Goal: Task Accomplishment & Management: Manage account settings

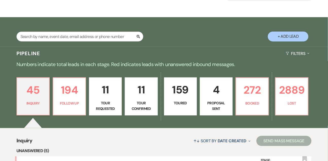
scroll to position [63, 0]
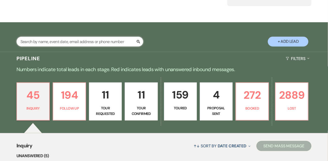
click at [60, 42] on input "text" at bounding box center [80, 42] width 127 height 10
type input "[PERSON_NAME]"
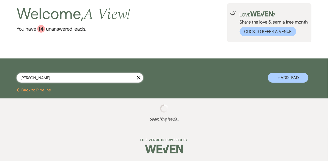
select select "5"
select select "8"
select select "4"
select select "8"
select select "4"
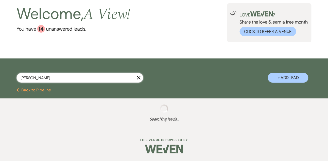
select select "8"
select select "4"
select select "9"
select select "5"
select select "8"
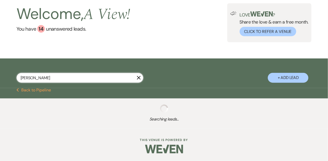
select select "4"
select select "8"
select select "5"
select select "8"
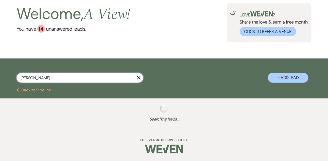
select select "8"
select select "7"
select select "8"
select select "4"
select select "8"
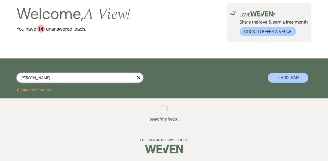
select select "4"
select select "8"
select select "4"
select select "8"
select select "5"
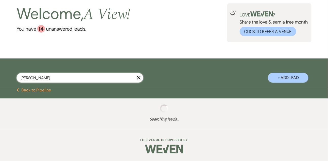
select select "8"
select select "5"
select select "8"
select select "4"
select select "8"
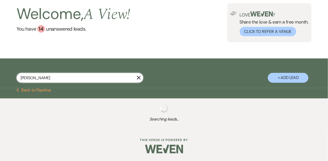
select select "8"
select select "4"
select select "8"
select select "4"
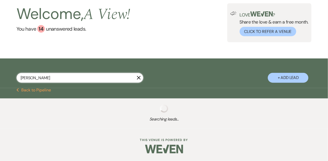
select select "8"
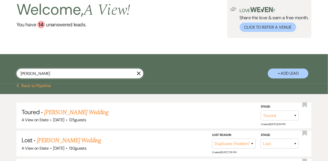
scroll to position [63, 0]
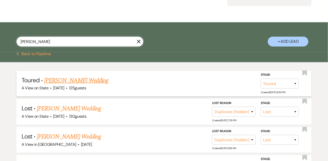
type input "[PERSON_NAME]"
click at [68, 82] on link "[PERSON_NAME] Wedding" at bounding box center [76, 80] width 64 height 9
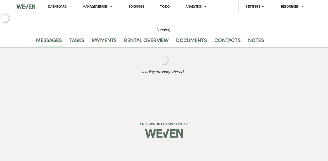
select select "5"
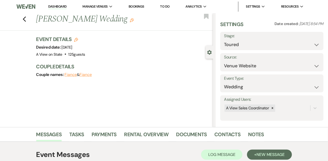
scroll to position [86, 0]
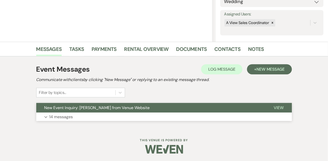
click at [74, 117] on button "Expand 14 messages" at bounding box center [164, 117] width 256 height 9
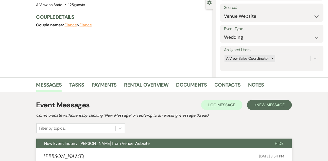
scroll to position [0, 0]
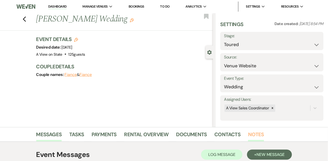
click at [251, 137] on link "Notes" at bounding box center [256, 136] width 16 height 11
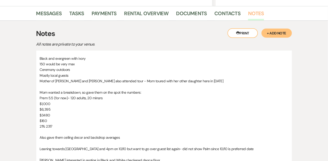
scroll to position [122, 0]
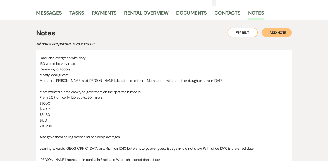
click at [274, 36] on button "+ Add Note" at bounding box center [277, 32] width 30 height 9
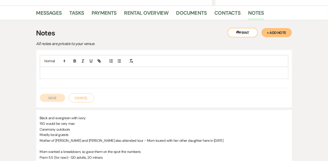
click at [167, 72] on p at bounding box center [164, 73] width 241 height 6
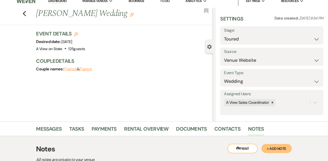
scroll to position [0, 0]
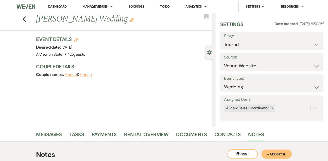
click at [130, 22] on icon "Edit" at bounding box center [132, 20] width 4 height 4
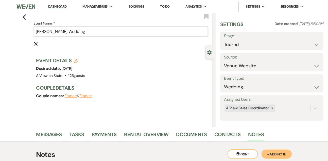
click at [62, 30] on input "[PERSON_NAME] Wedding" at bounding box center [121, 32] width 175 height 10
paste input "& [PERSON_NAME]"
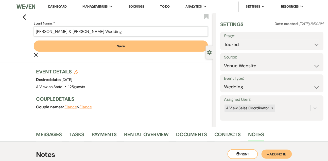
type input "[PERSON_NAME] & [PERSON_NAME] Wedding"
click at [64, 46] on button "Save" at bounding box center [121, 46] width 175 height 11
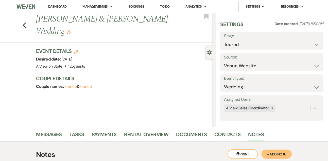
click at [77, 50] on icon "Edit" at bounding box center [76, 52] width 4 height 4
select select "753"
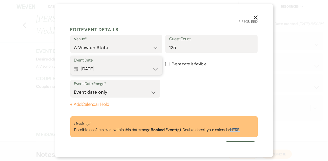
click at [88, 71] on button "Calendar [DATE] Expand" at bounding box center [116, 69] width 85 height 10
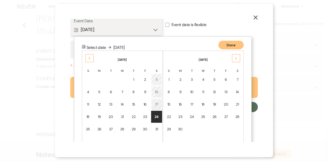
scroll to position [53, 0]
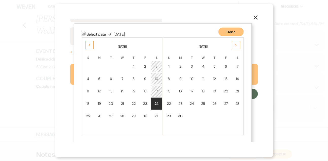
click at [159, 79] on div "10" at bounding box center [157, 78] width 4 height 5
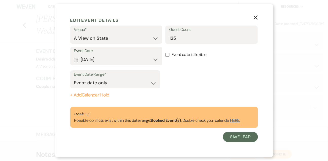
scroll to position [9, 0]
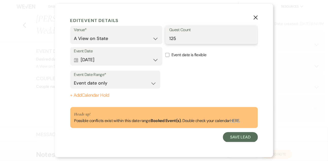
click at [181, 39] on input "125" at bounding box center [211, 39] width 85 height 10
type input "150"
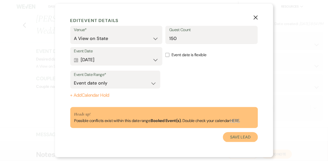
click at [232, 135] on button "Save Lead" at bounding box center [240, 138] width 35 height 10
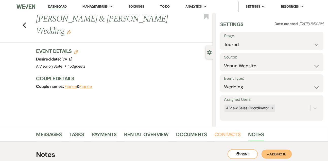
click at [232, 135] on link "Contacts" at bounding box center [228, 136] width 26 height 11
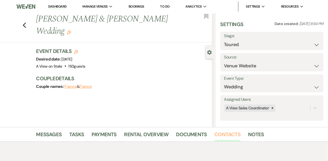
click at [232, 135] on link "Contacts" at bounding box center [228, 136] width 26 height 11
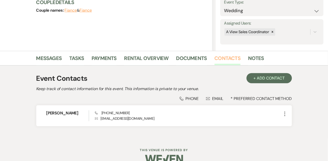
scroll to position [86, 0]
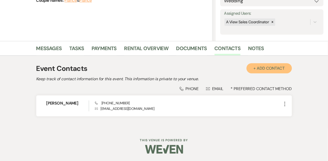
click at [274, 70] on button "+ Add Contact" at bounding box center [269, 68] width 45 height 10
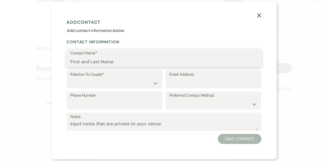
click at [150, 61] on input "Contact Name*" at bounding box center [164, 62] width 187 height 10
click at [106, 66] on input "[PERSON_NAME]" at bounding box center [164, 62] width 187 height 10
paste input "[PERSON_NAME]"
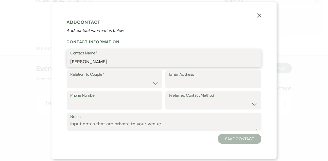
type input "[PERSON_NAME]"
click at [127, 85] on select "Couple Planner Parent of Couple Family Member Friend Other" at bounding box center [115, 83] width 88 height 10
select select "1"
click at [71, 78] on select "Couple Planner Parent of Couple Family Member Friend Other" at bounding box center [115, 83] width 88 height 10
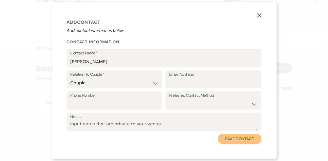
click at [233, 136] on button "Save Contact" at bounding box center [239, 139] width 43 height 10
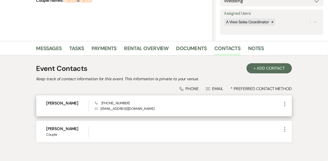
click at [283, 105] on icon "More" at bounding box center [285, 104] width 6 height 6
click at [288, 112] on icon "Pencil" at bounding box center [290, 114] width 4 height 4
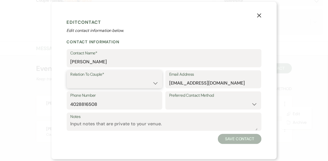
click at [139, 82] on select "Couple Planner Parent of Couple Family Member Friend Other" at bounding box center [115, 83] width 88 height 10
select select "1"
click at [71, 78] on select "Couple Planner Parent of Couple Family Member Friend Other" at bounding box center [115, 83] width 88 height 10
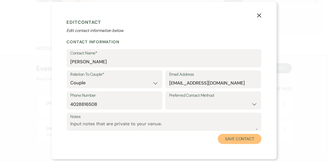
click at [252, 140] on button "Save Contact" at bounding box center [239, 139] width 43 height 10
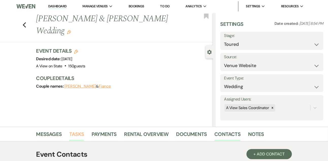
scroll to position [0, 0]
click at [57, 6] on link "Dashboard" at bounding box center [57, 6] width 18 height 5
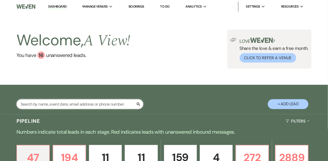
click at [55, 107] on input "text" at bounding box center [80, 105] width 127 height 10
type input "[PERSON_NAME]"
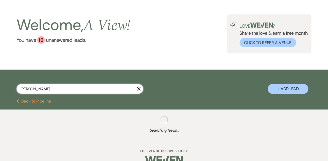
select select "8"
select select "4"
select select "8"
select select "4"
select select "9"
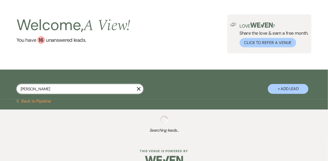
select select "8"
select select "3"
select select "8"
select select "5"
select select "9"
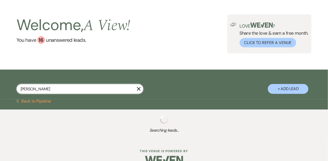
select select "6"
select select "8"
select select "1"
select select "8"
select select "1"
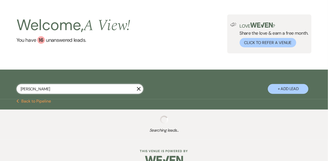
select select "8"
select select "1"
select select "8"
select select "6"
select select "9"
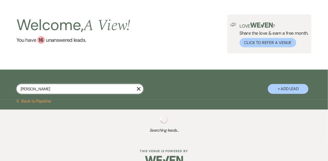
select select "8"
select select "4"
select select "8"
select select "5"
select select "8"
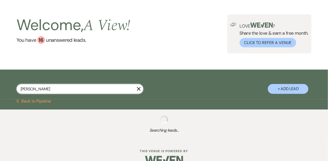
select select "4"
select select "8"
select select "5"
select select "8"
select select "5"
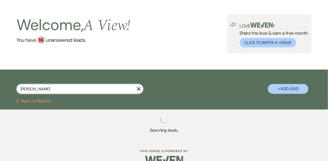
select select "8"
select select "4"
select select "8"
select select "6"
select select "8"
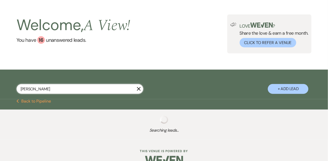
select select "4"
select select "8"
select select "4"
select select "8"
select select "6"
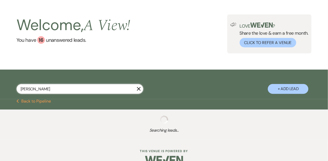
select select "8"
select select "4"
select select "8"
select select "7"
select select "8"
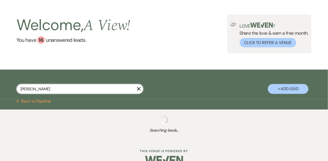
select select "5"
select select "8"
select select "5"
select select "8"
select select "4"
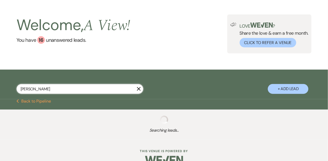
select select "8"
select select "5"
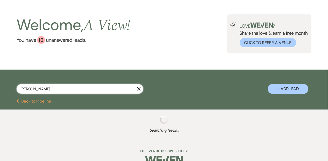
select select "8"
select select "4"
select select "8"
select select "6"
select select "8"
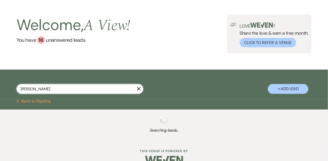
select select "5"
select select "8"
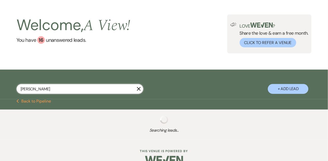
select select "4"
select select "8"
select select "6"
select select "8"
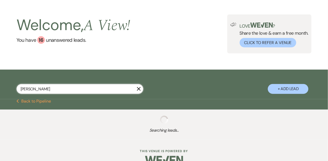
select select "8"
select select "4"
select select "8"
select select "4"
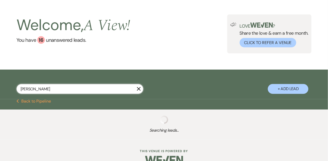
select select "8"
select select "4"
select select "8"
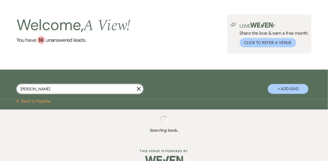
select select "8"
select select "4"
select select "8"
select select "4"
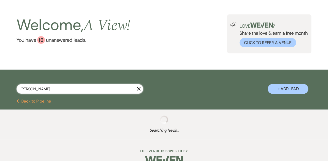
select select "8"
select select "4"
select select "8"
select select "4"
select select "8"
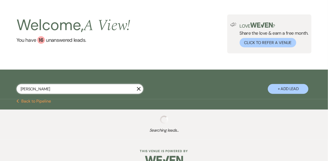
select select "4"
select select "8"
select select "4"
select select "8"
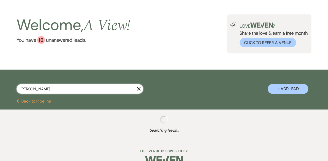
select select "8"
select select "4"
select select "8"
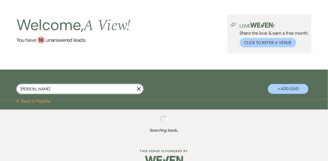
select select "4"
select select "8"
select select "4"
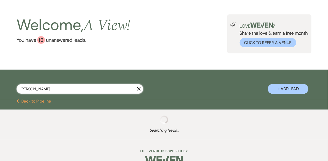
select select "8"
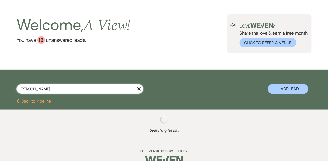
select select "8"
select select "1"
select select "8"
select select "5"
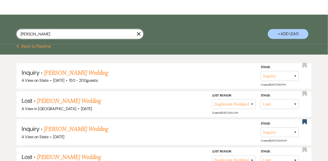
scroll to position [72, 0]
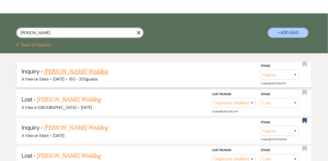
type input "[PERSON_NAME]"
click at [74, 76] on link "[PERSON_NAME] Wedding" at bounding box center [76, 71] width 64 height 9
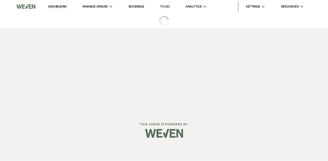
select select "5"
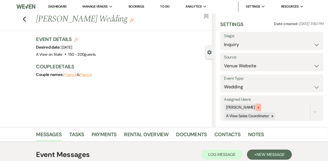
click at [262, 110] on div at bounding box center [259, 107] width 6 height 7
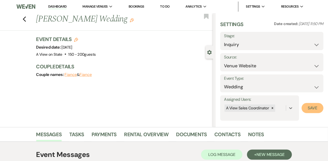
click at [320, 104] on button "Save" at bounding box center [313, 108] width 22 height 10
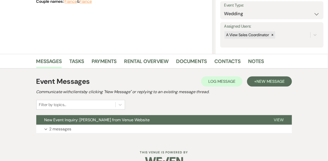
scroll to position [86, 0]
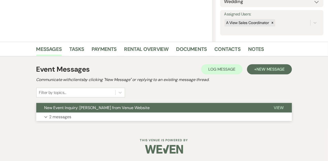
click at [68, 119] on p "2 messages" at bounding box center [61, 117] width 22 height 7
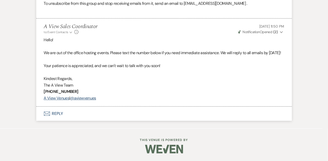
scroll to position [406, 0]
click at [61, 115] on button "Envelope Reply" at bounding box center [164, 114] width 256 height 14
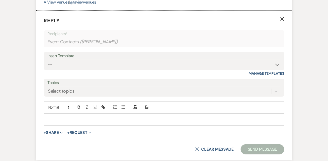
scroll to position [508, 0]
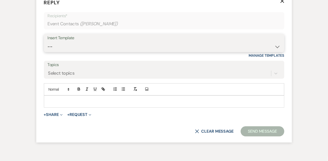
click at [58, 52] on select "-- Tour Confirmation Contract (Pre-Booked Leads) Out of office Inquiry Email Al…" at bounding box center [164, 47] width 233 height 10
select select "3303"
click at [48, 52] on select "-- Tour Confirmation Contract (Pre-Booked Leads) Out of office Inquiry Email Al…" at bounding box center [164, 47] width 233 height 10
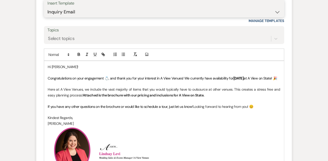
scroll to position [547, 0]
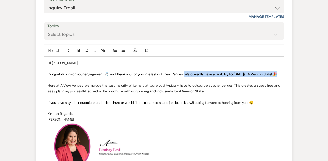
drag, startPoint x: 185, startPoint y: 86, endPoint x: 185, endPoint y: 91, distance: 4.6
click at [185, 77] on p "Congratulations on your engagement 💍, and thank you for your interest in A View…" at bounding box center [164, 75] width 233 height 6
